Goal: Task Accomplishment & Management: Find specific page/section

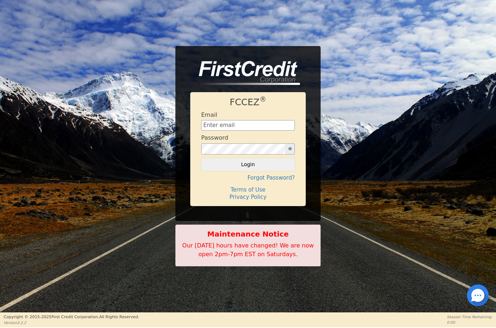
click at [240, 126] on input "text" at bounding box center [248, 125] width 94 height 11
type input "[EMAIL_ADDRESS][DOMAIN_NAME]"
click at [265, 165] on button "Login" at bounding box center [248, 164] width 94 height 12
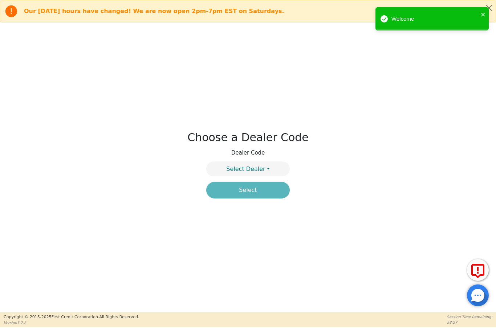
click at [271, 170] on button "Select Dealer" at bounding box center [248, 169] width 84 height 15
click at [265, 186] on link "4394A" at bounding box center [248, 187] width 83 height 10
click at [269, 192] on button "Select" at bounding box center [248, 190] width 84 height 17
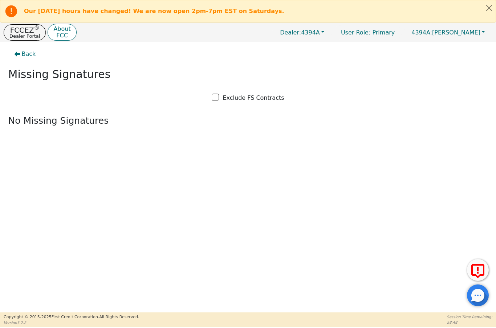
click at [20, 29] on p "FCCEZ ®" at bounding box center [24, 30] width 31 height 7
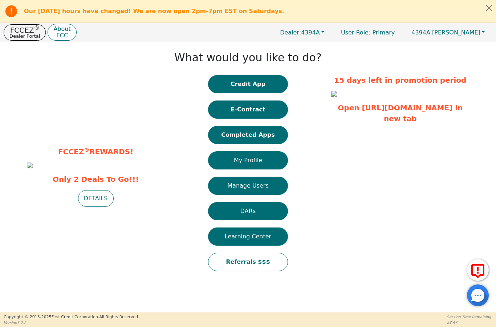
click at [273, 135] on button "Completed Apps" at bounding box center [248, 135] width 80 height 18
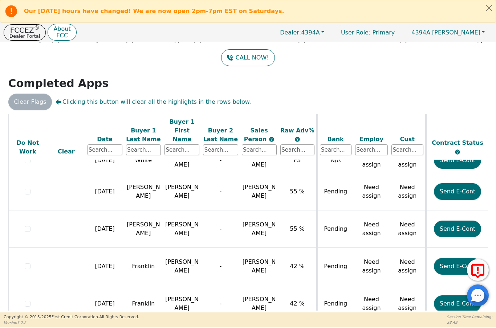
scroll to position [925, 0]
